Goal: Task Accomplishment & Management: Manage account settings

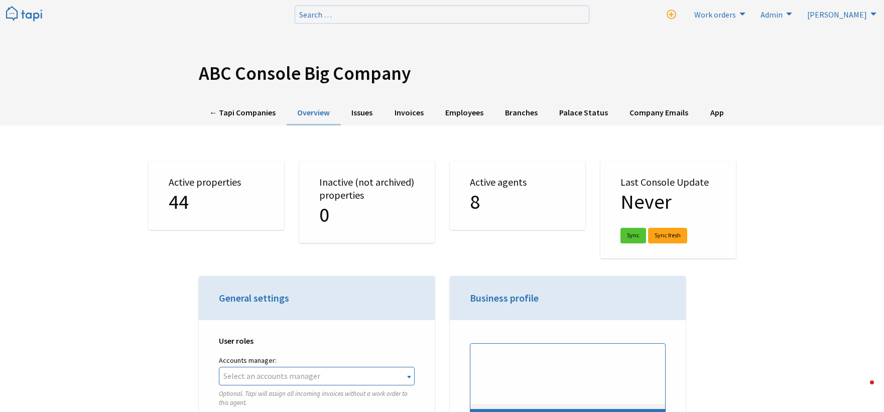
select select "TAPI"
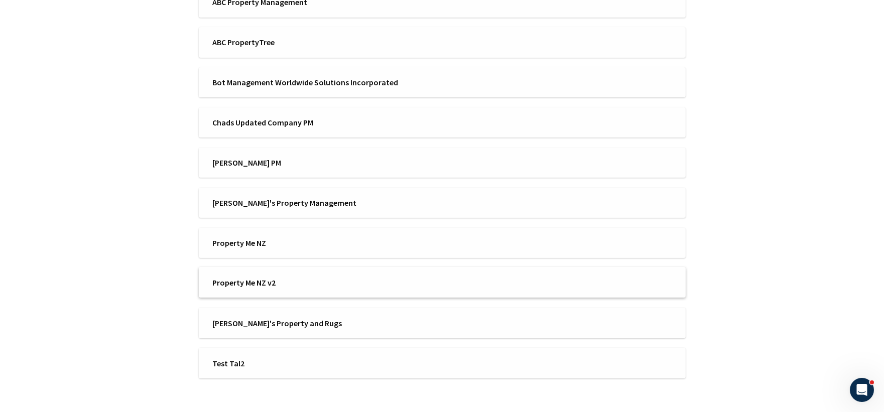
click at [274, 277] on span "Property Me NZ v2" at bounding box center [323, 282] width 223 height 11
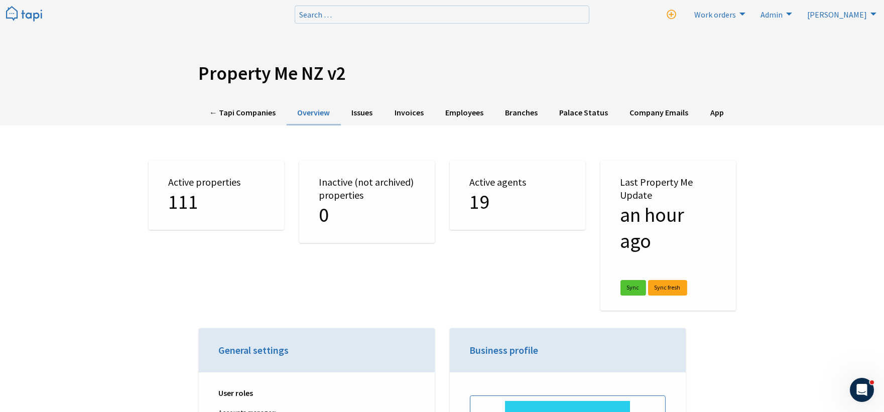
drag, startPoint x: 467, startPoint y: 264, endPoint x: 407, endPoint y: -17, distance: 286.8
click at [221, 110] on link "← Tapi Companies" at bounding box center [243, 113] width 88 height 25
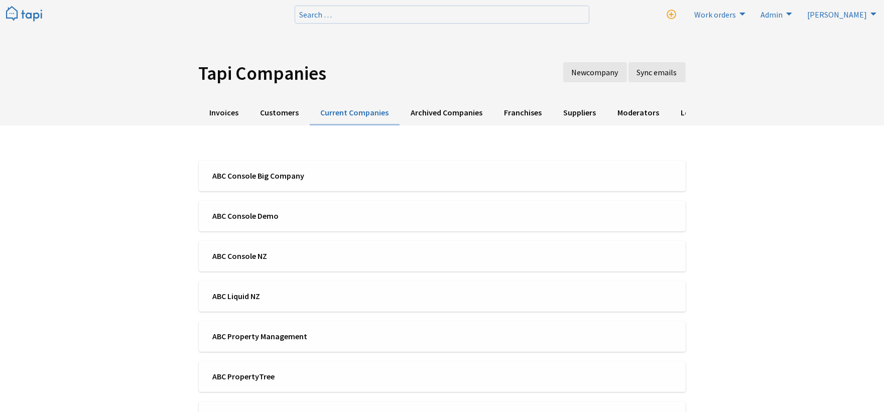
scroll to position [2312, 0]
click at [283, 178] on span "ABC Console Big Company" at bounding box center [323, 175] width 223 height 11
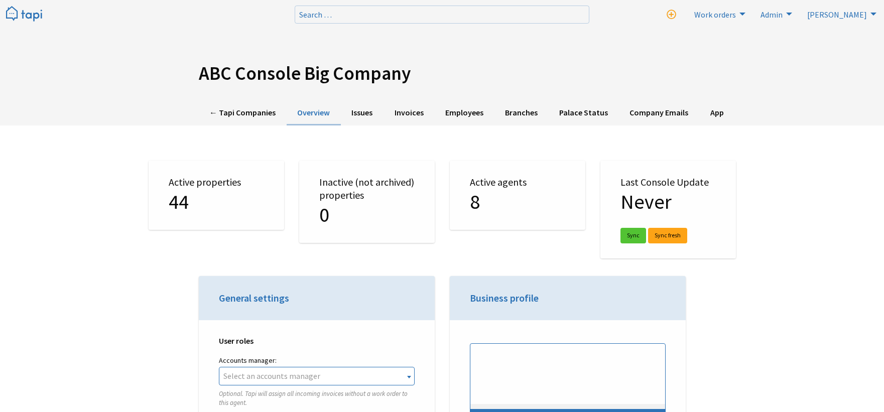
select select "TAPI"
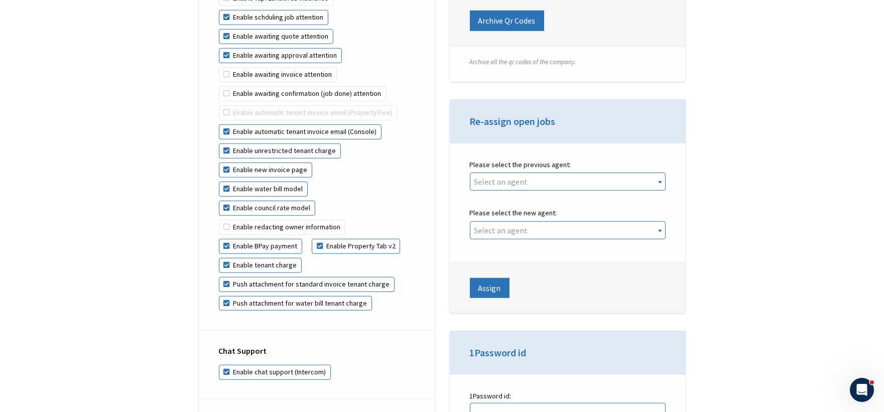
scroll to position [2312, 0]
click at [788, 264] on div "ABC Console Big Company ← Tapi Companies Overview Issues Invoices Employees Bra…" at bounding box center [442, 295] width 884 height 4828
